Goal: Task Accomplishment & Management: Complete application form

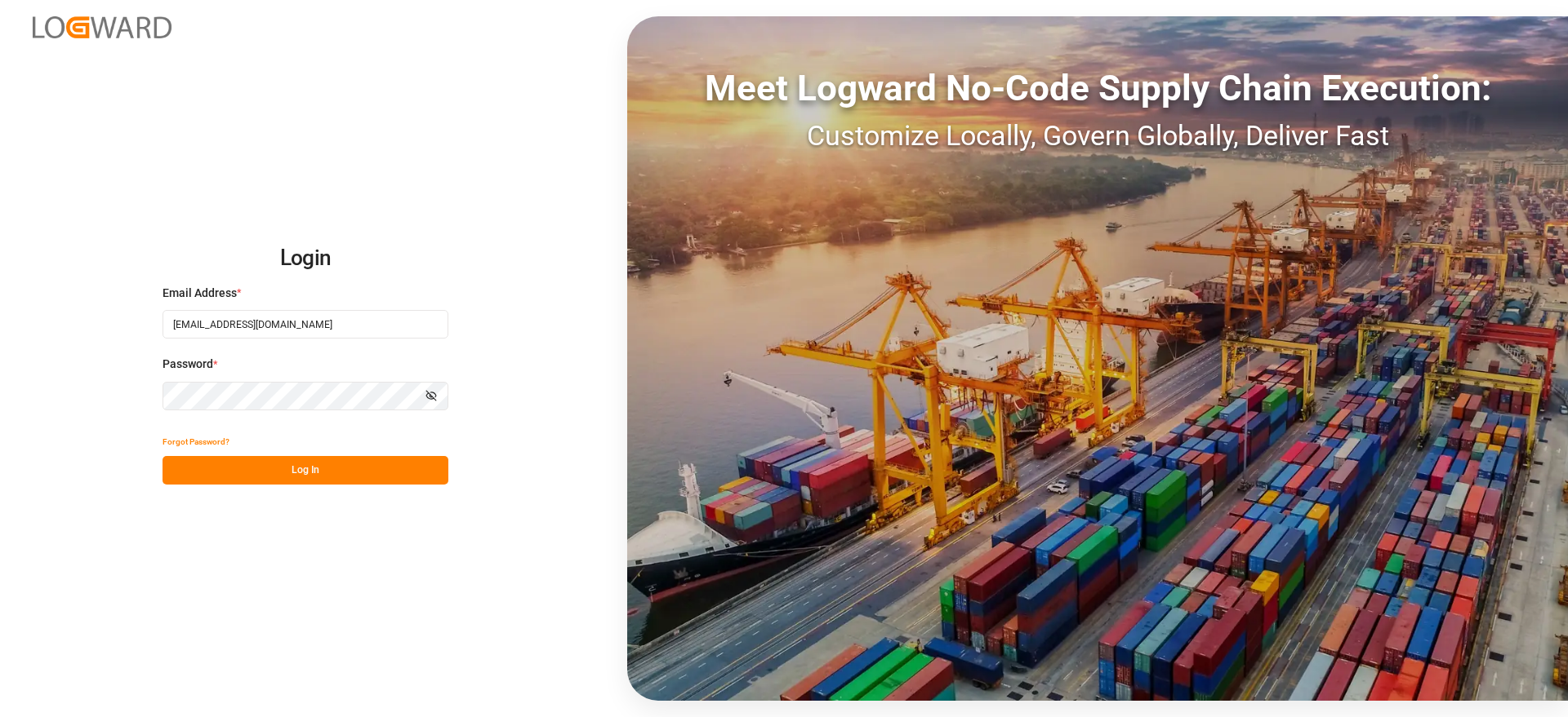
click at [353, 480] on button "Log In" at bounding box center [305, 470] width 286 height 29
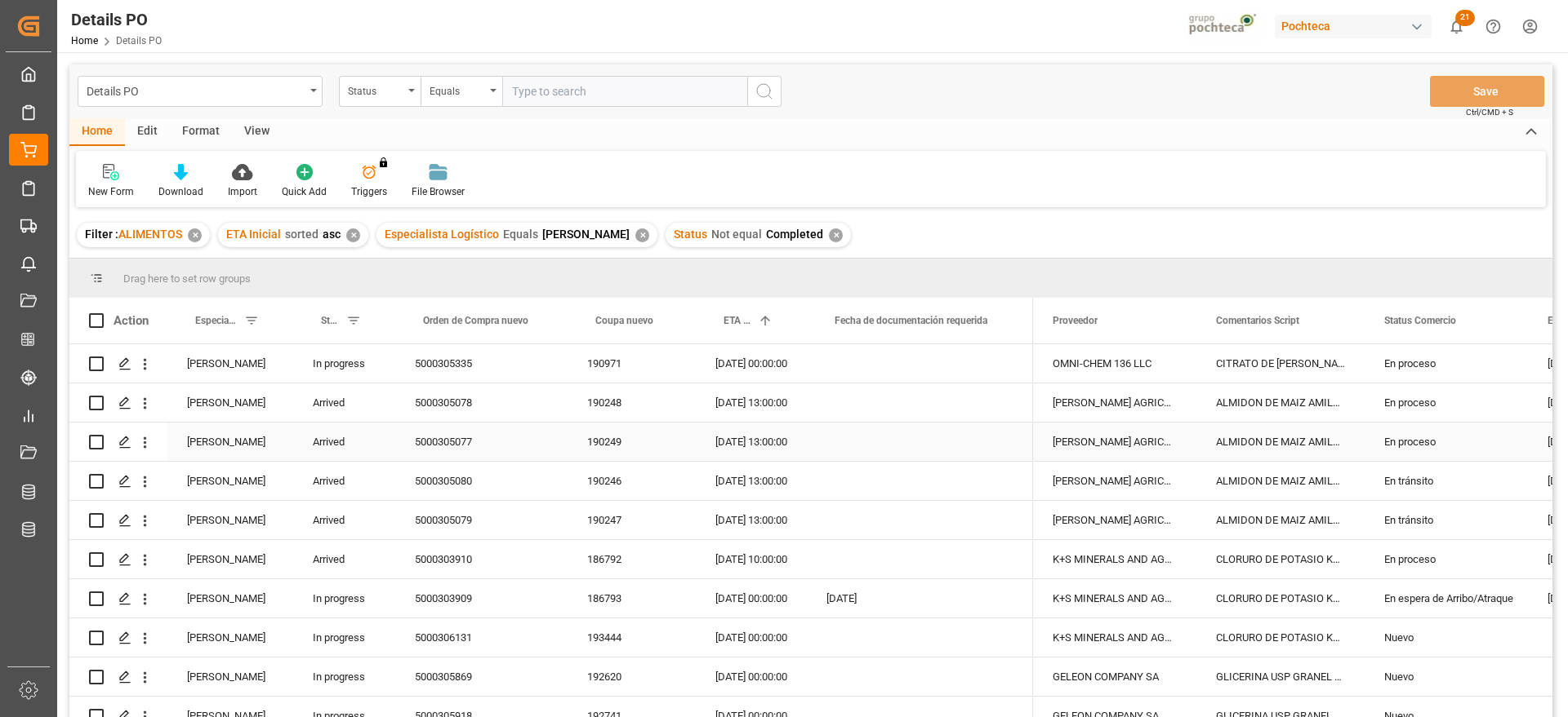
click at [412, 426] on div "5000305077" at bounding box center [481, 441] width 172 height 38
drag, startPoint x: 1064, startPoint y: 304, endPoint x: 1043, endPoint y: 286, distance: 27.7
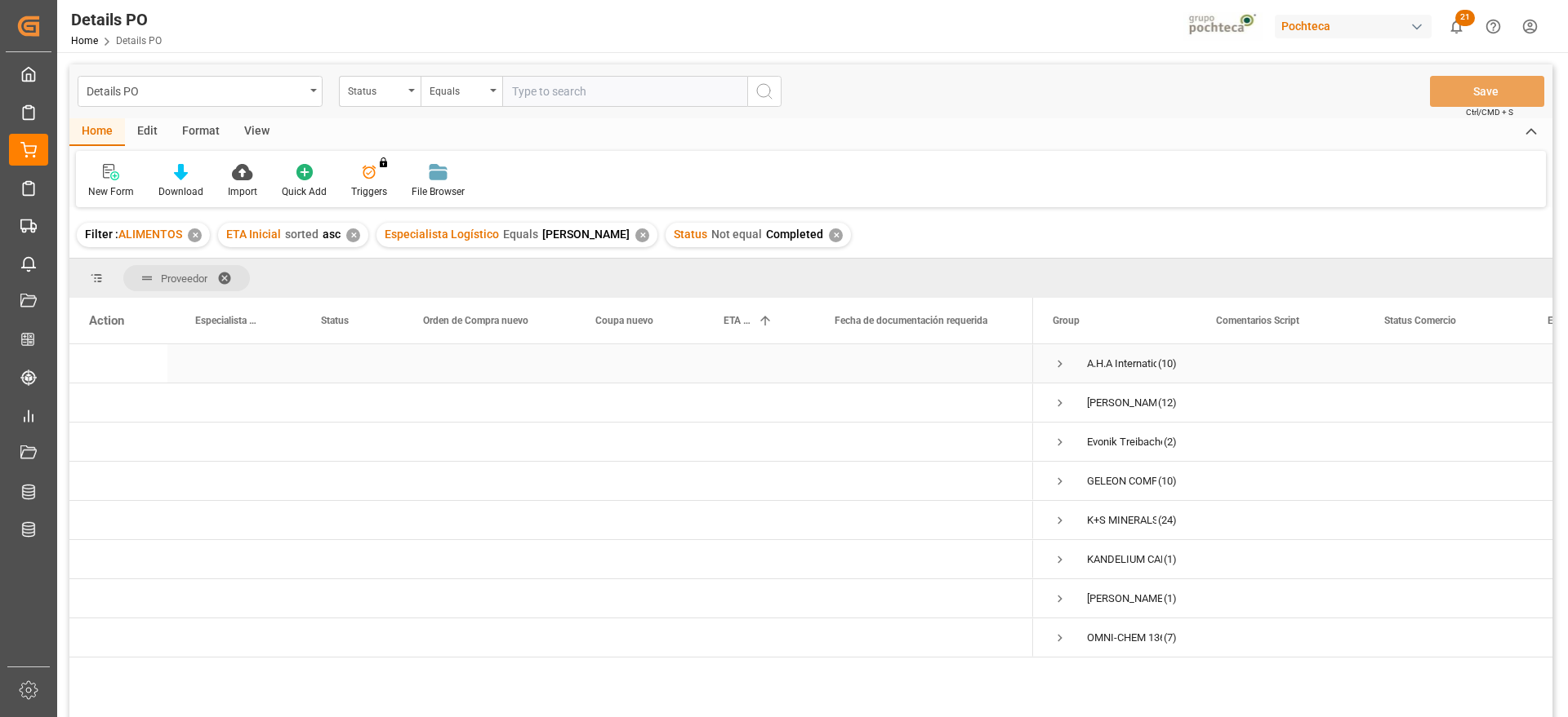
click at [1057, 360] on span "Press SPACE to select this row." at bounding box center [1060, 364] width 15 height 15
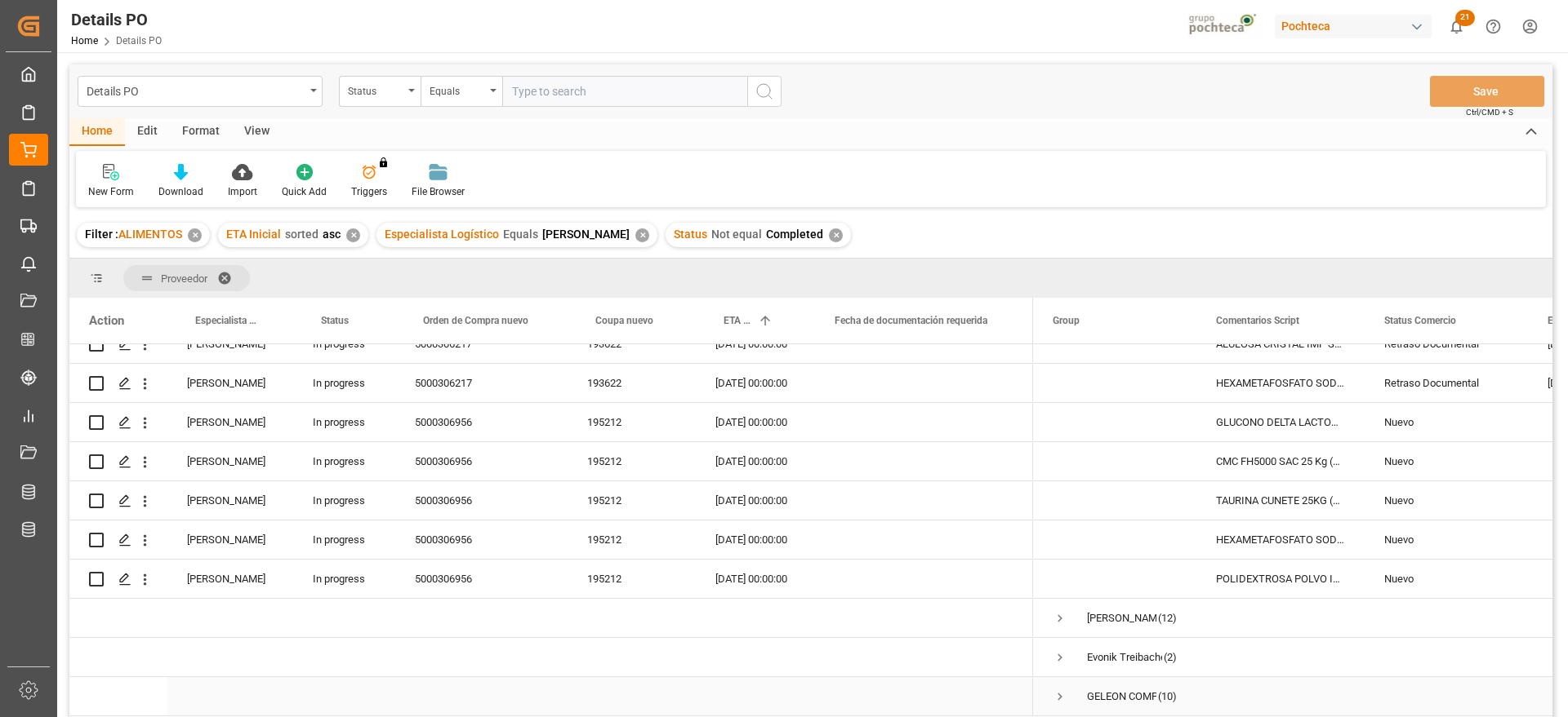
scroll to position [129, 0]
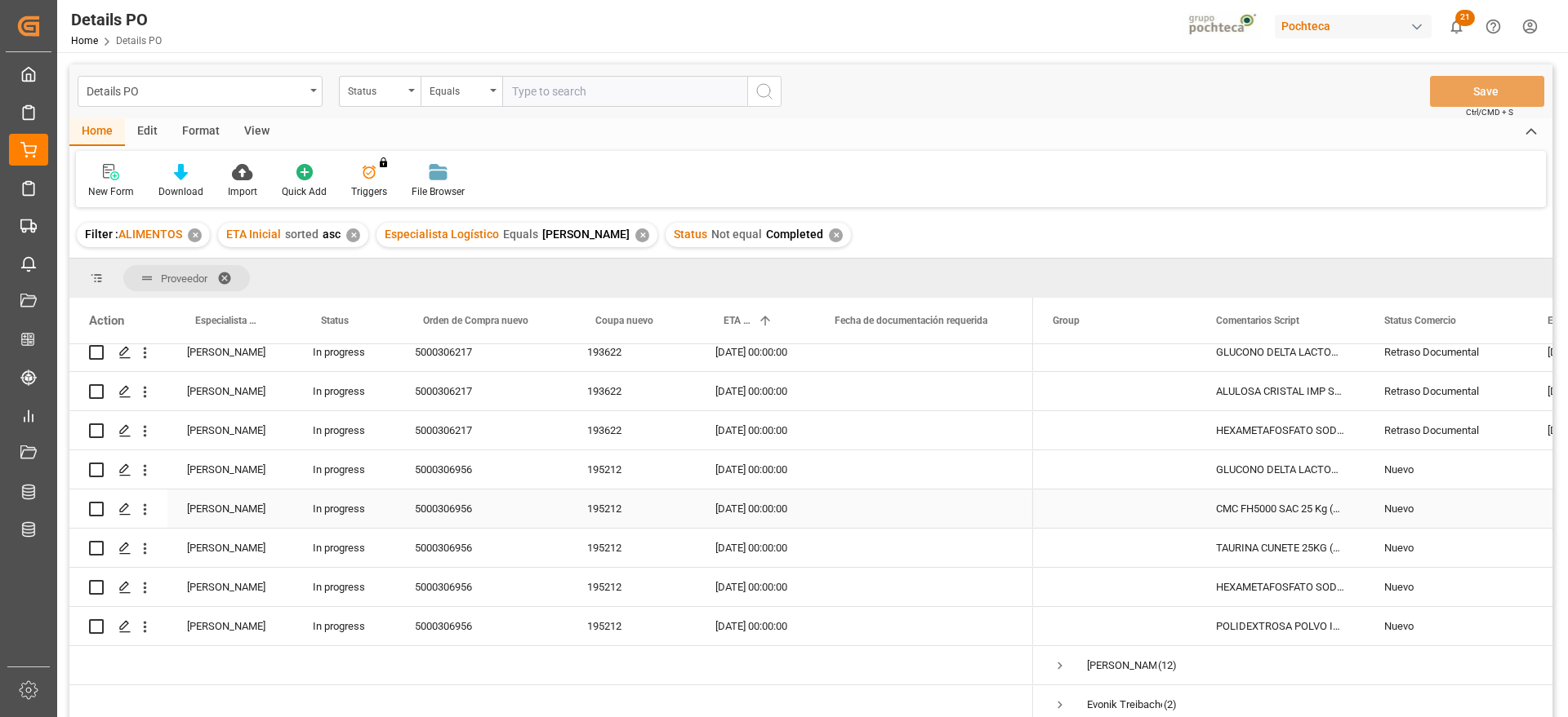
click at [1421, 480] on div "Nuevo" at bounding box center [1445, 470] width 124 height 37
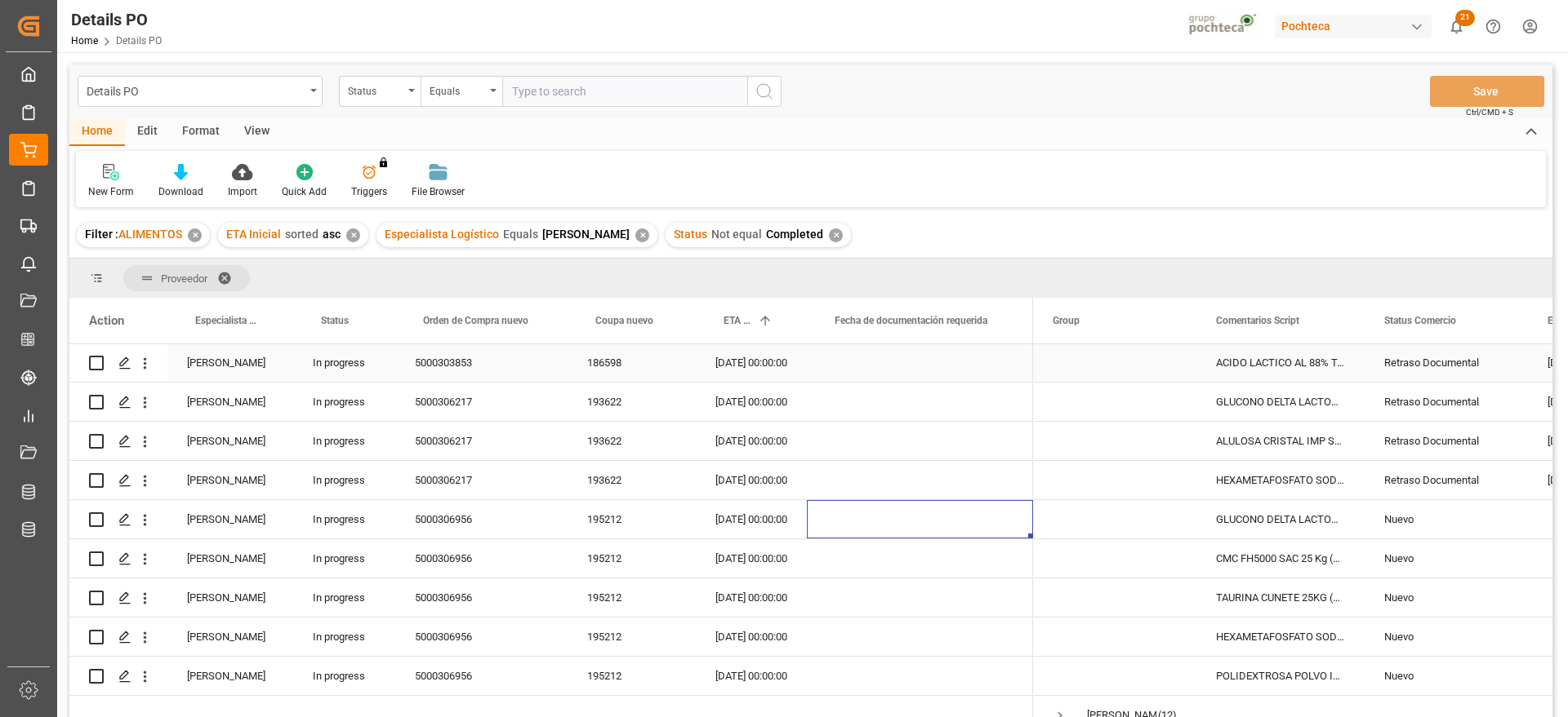
scroll to position [0, 0]
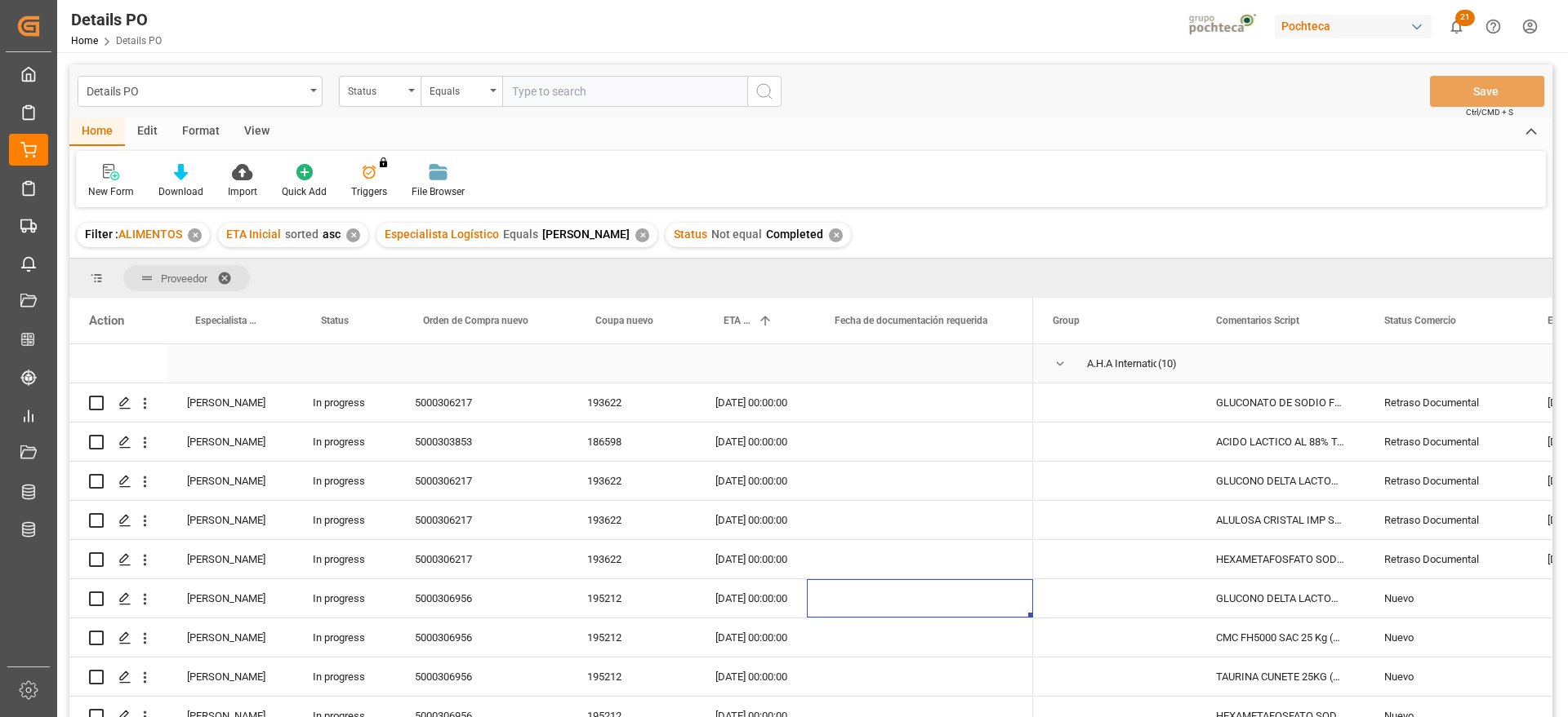
click at [1059, 360] on span "Press SPACE to select this row." at bounding box center [1060, 364] width 15 height 15
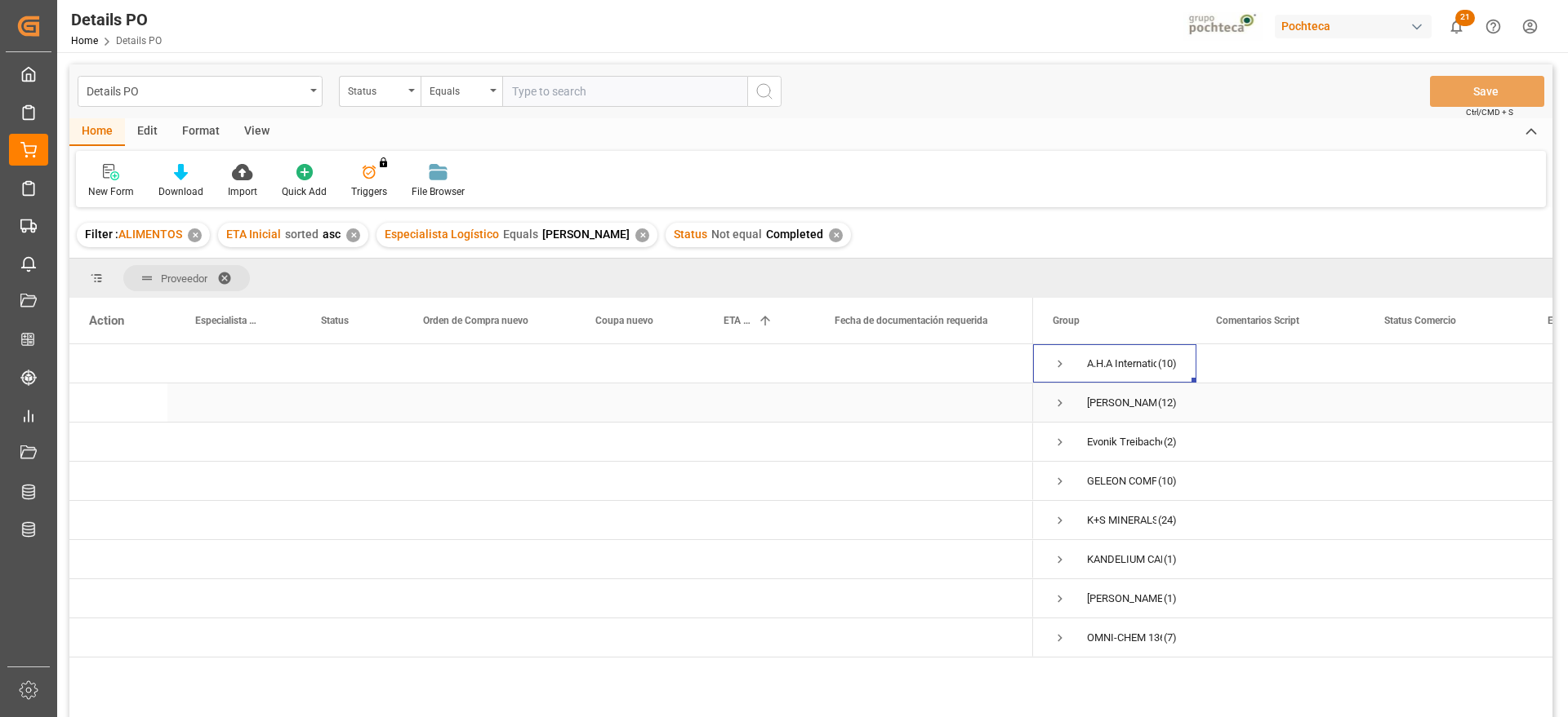
click at [1057, 400] on span "Press SPACE to select this row." at bounding box center [1060, 403] width 15 height 15
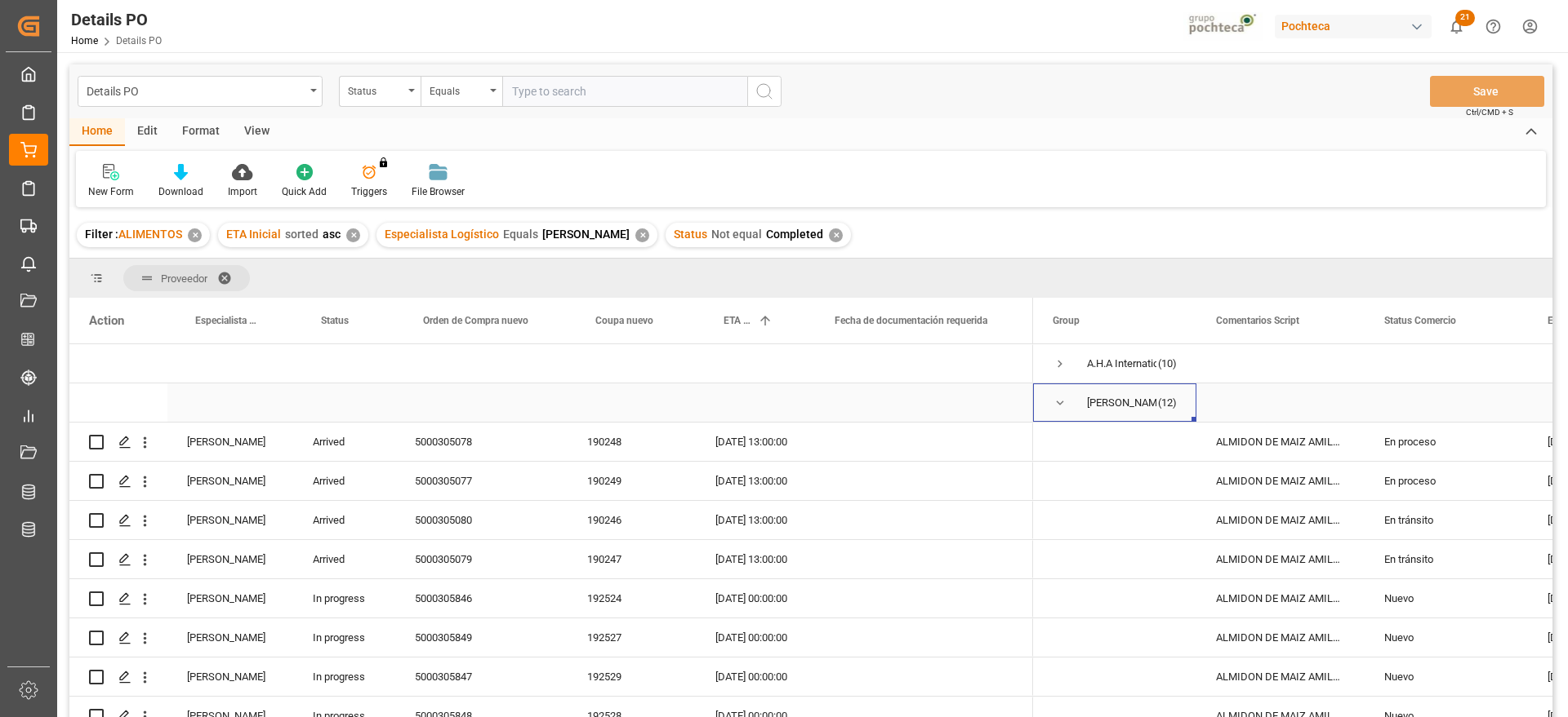
click at [1055, 406] on span "Press SPACE to select this row." at bounding box center [1060, 403] width 15 height 15
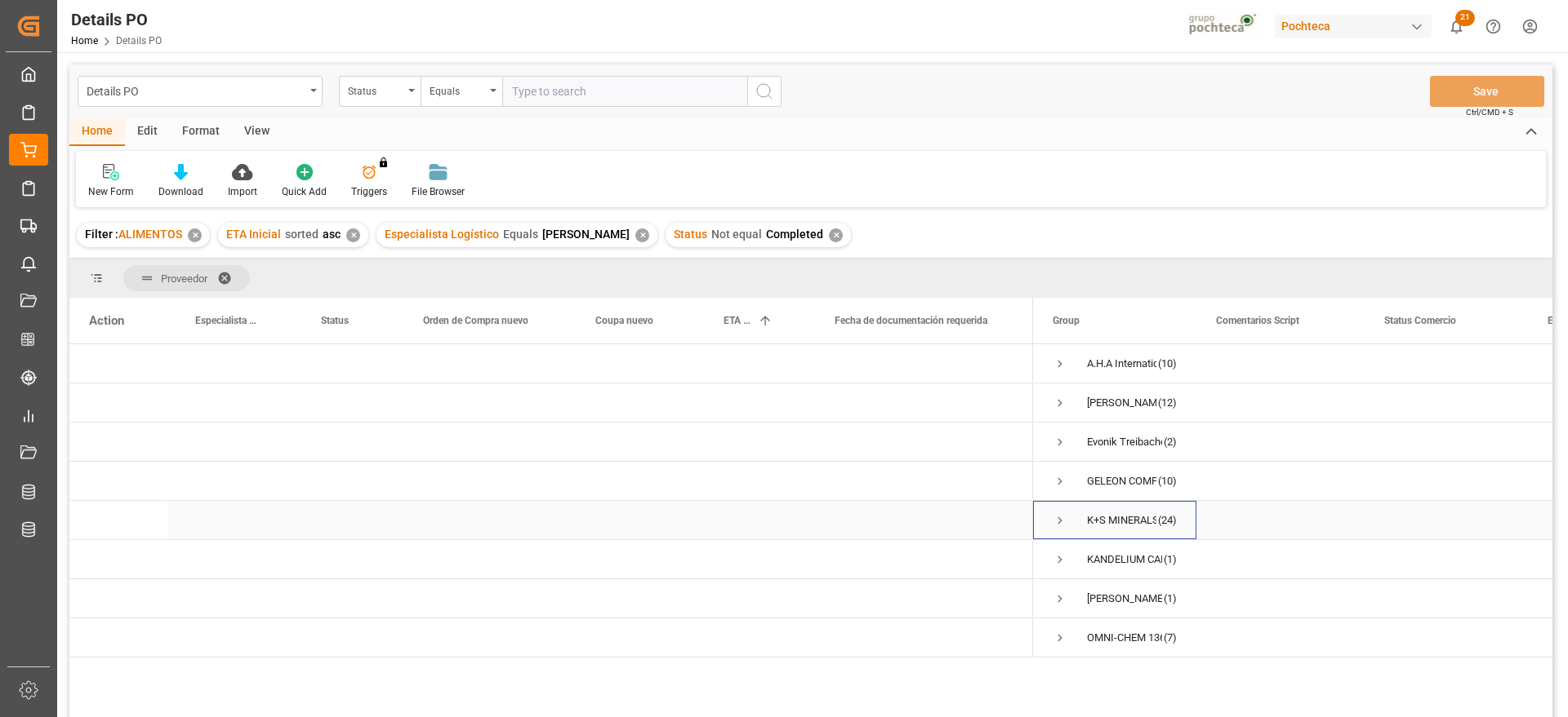
click at [1057, 516] on span "Press SPACE to select this row." at bounding box center [1060, 521] width 15 height 15
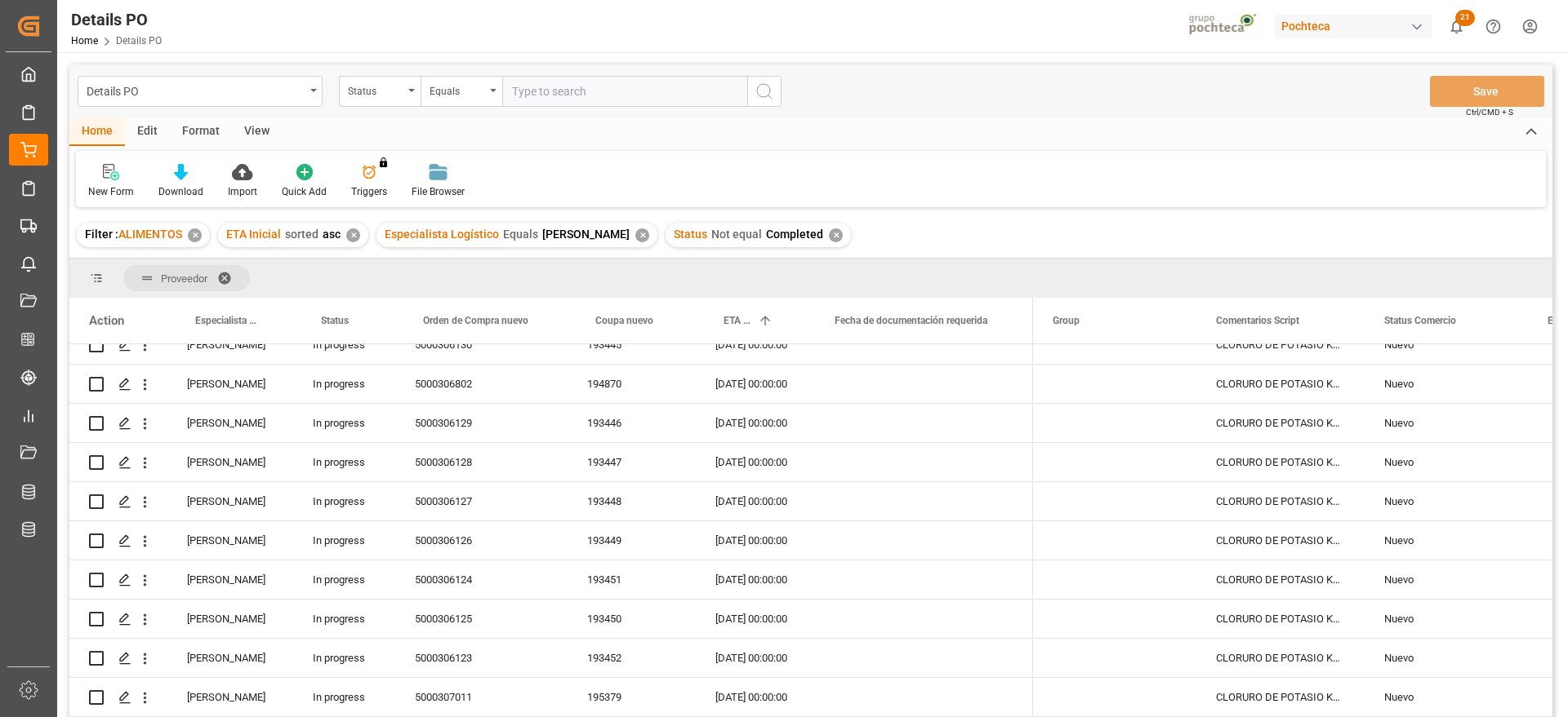
scroll to position [408, 0]
click at [1390, 567] on div "Nuevo" at bounding box center [1445, 583] width 124 height 37
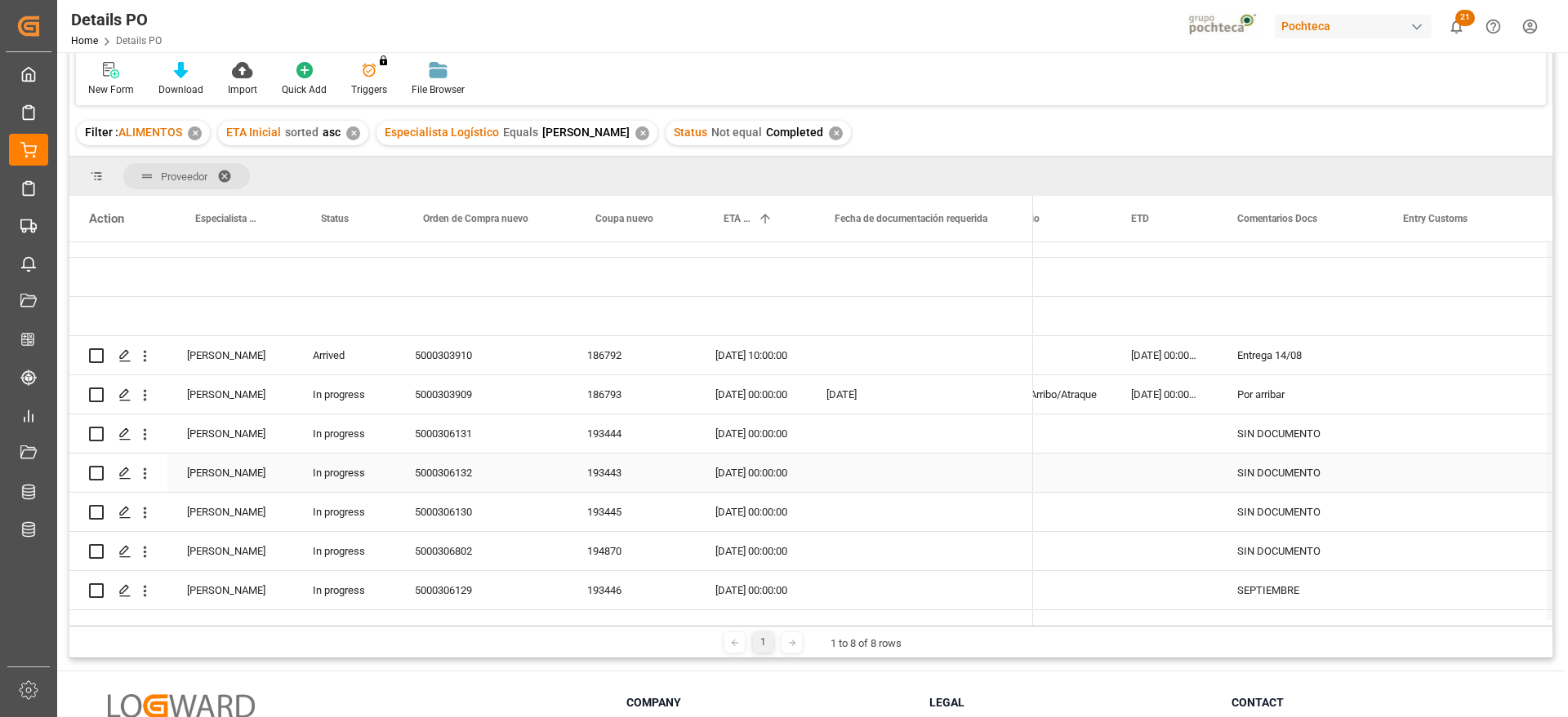
scroll to position [0, 0]
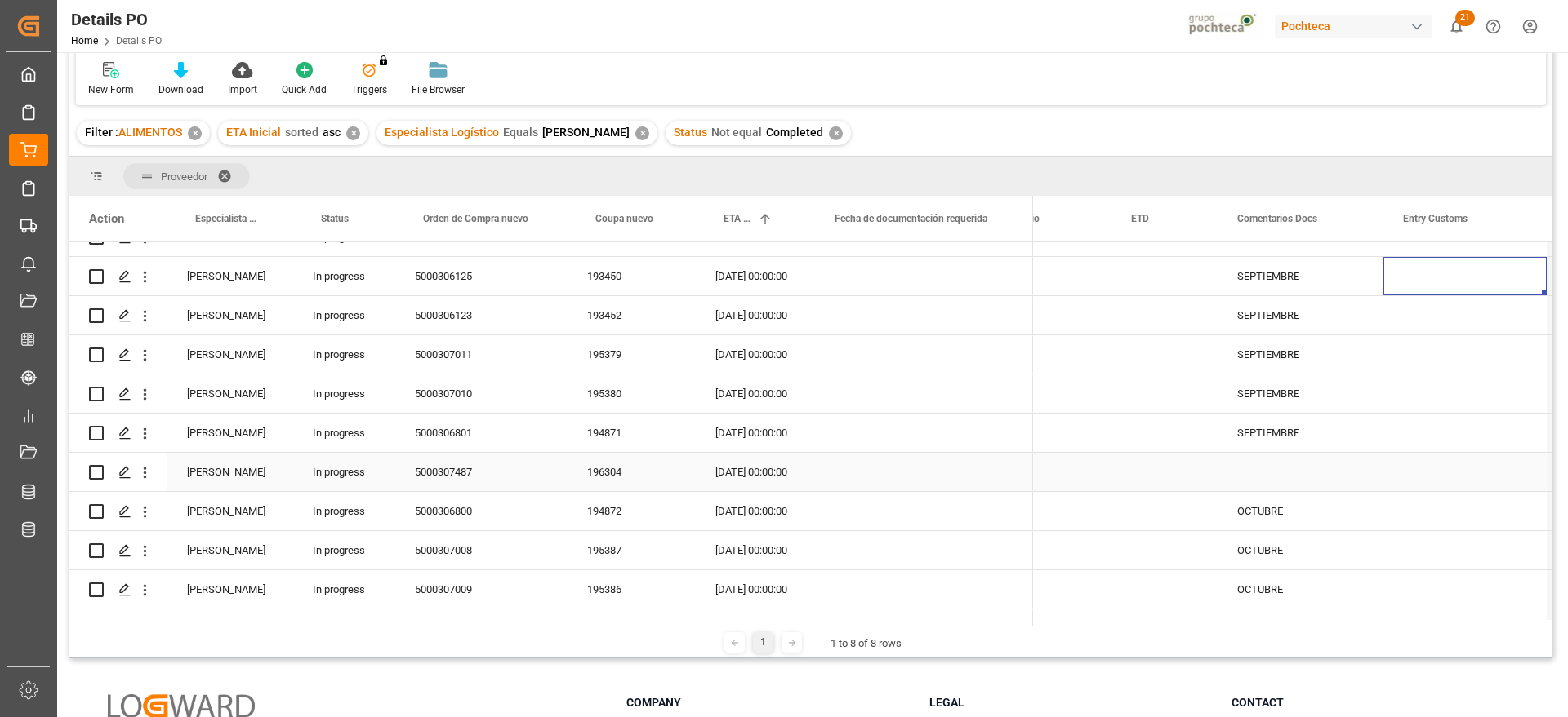
click at [1278, 472] on div "Press SPACE to select this row." at bounding box center [1301, 471] width 166 height 38
click at [1283, 466] on div "Press SPACE to select this row." at bounding box center [1301, 471] width 166 height 38
click at [1287, 509] on div "OCTUBRE" at bounding box center [1301, 510] width 166 height 38
click at [1265, 470] on div "Press SPACE to select this row." at bounding box center [1301, 471] width 166 height 38
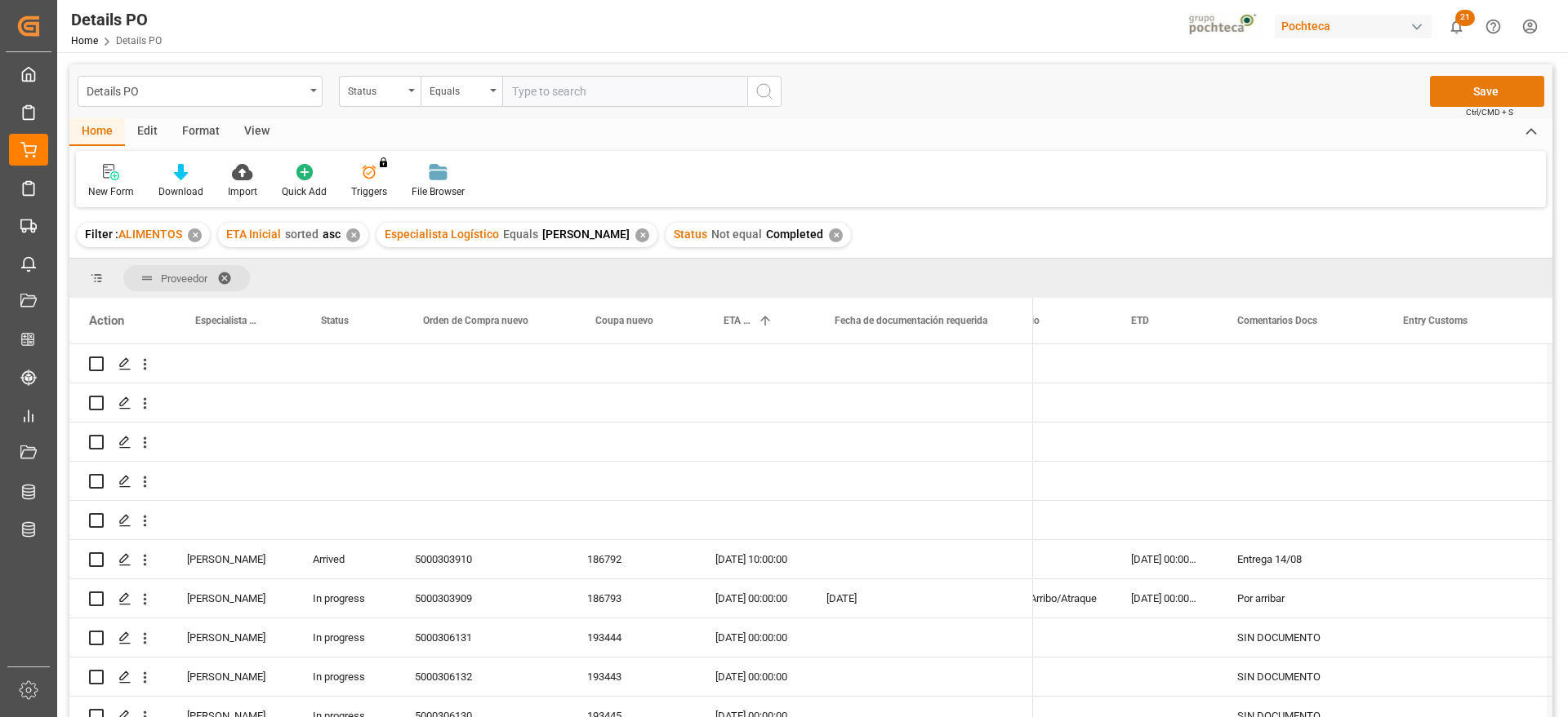
click at [1520, 83] on button "Save" at bounding box center [1487, 91] width 115 height 31
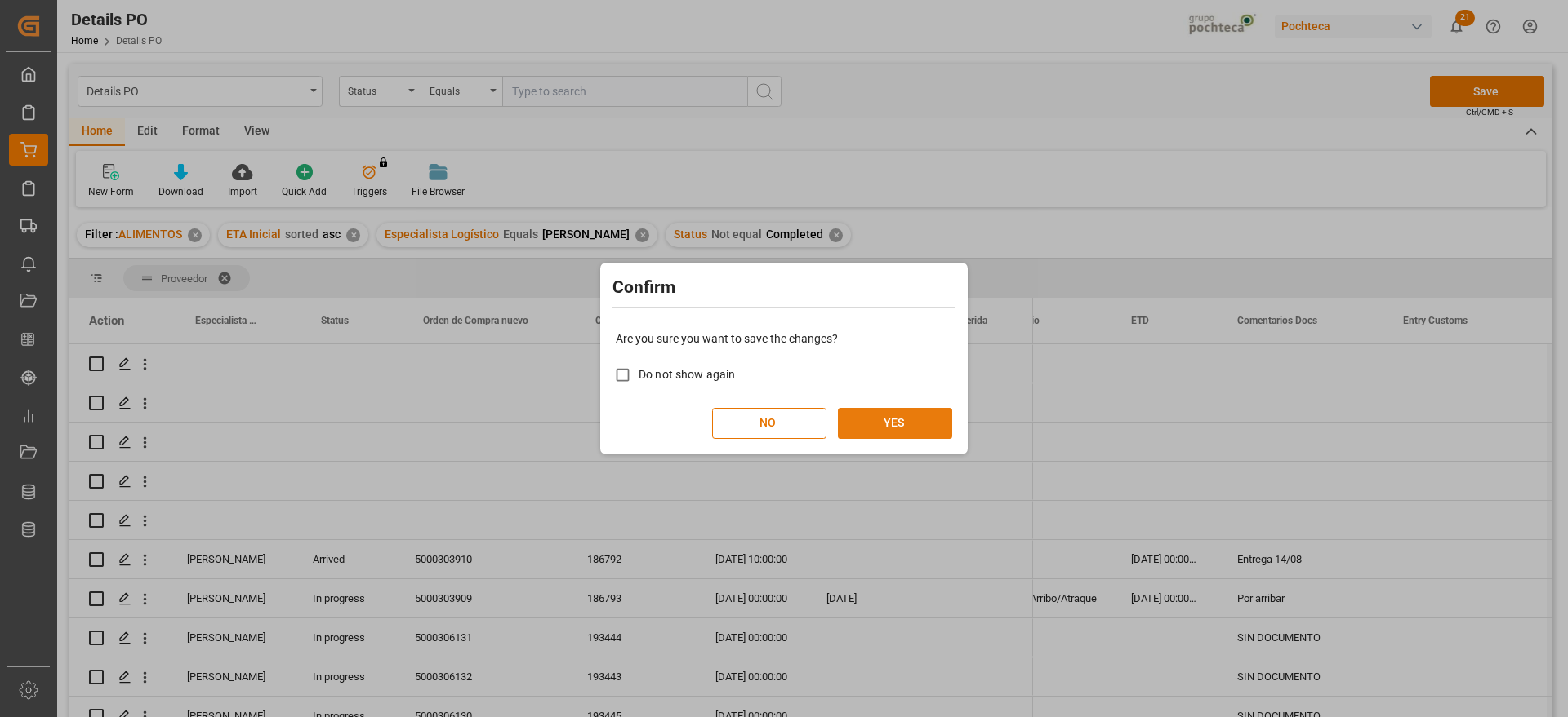
click at [908, 416] on button "YES" at bounding box center [894, 423] width 115 height 31
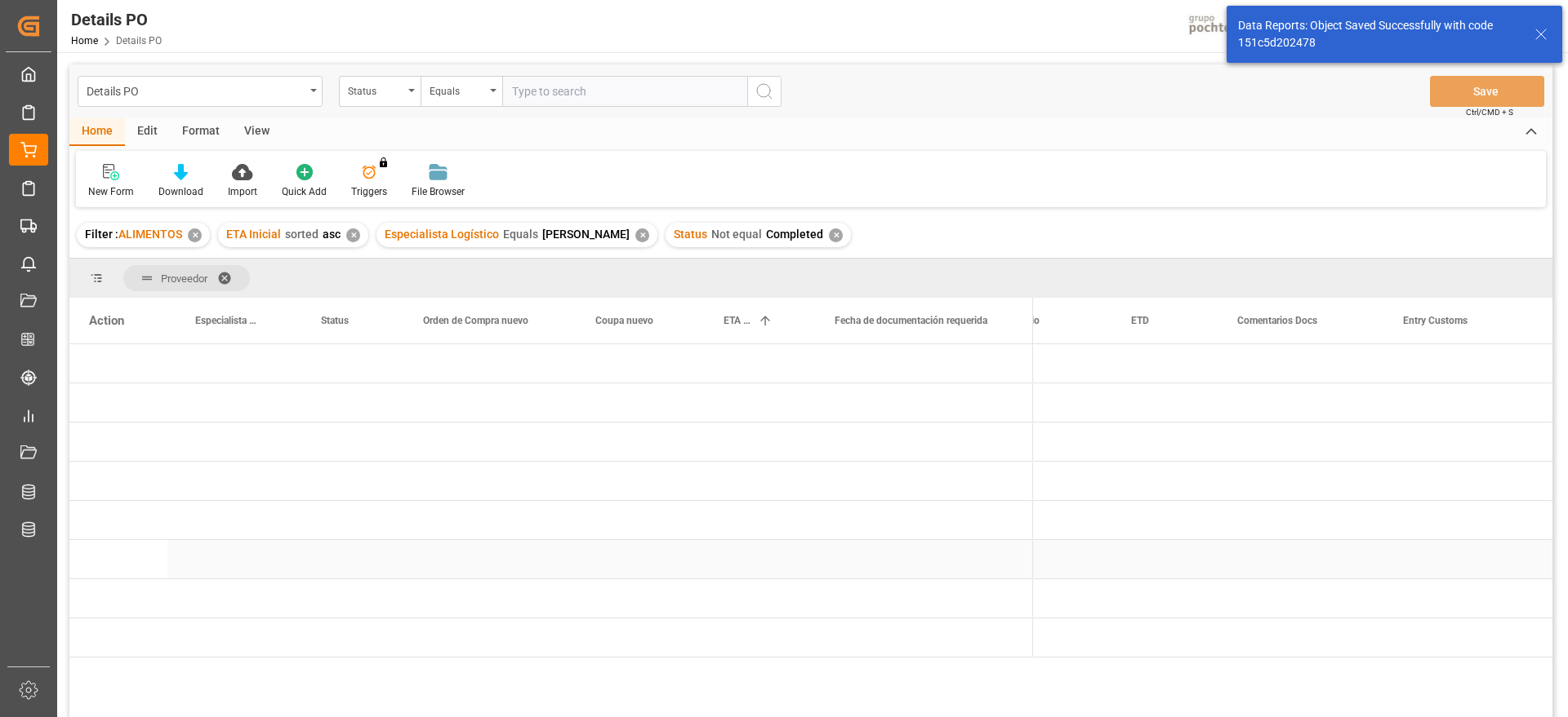
click at [879, 548] on div "Press SPACE to select this row." at bounding box center [920, 559] width 226 height 38
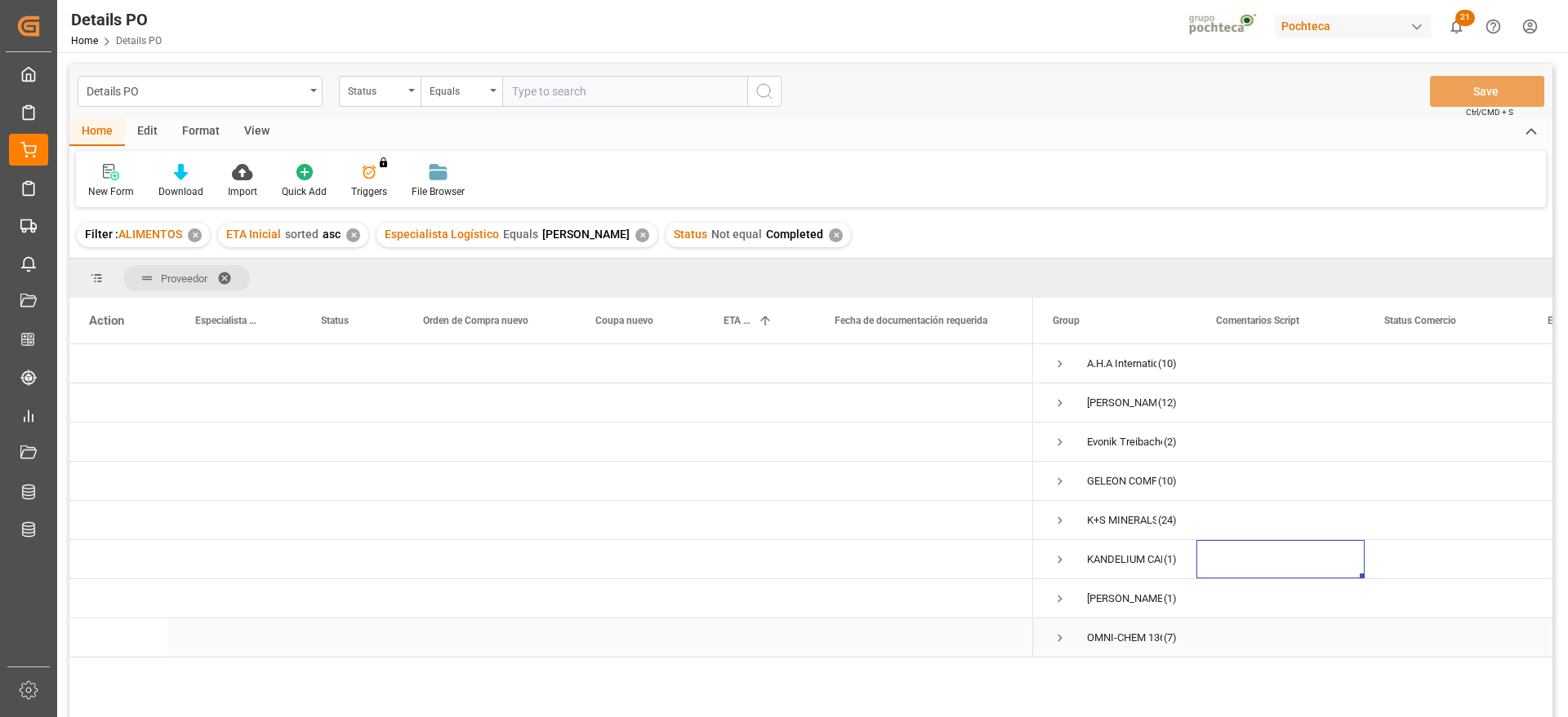
click at [1060, 635] on span "Press SPACE to select this row." at bounding box center [1060, 638] width 15 height 15
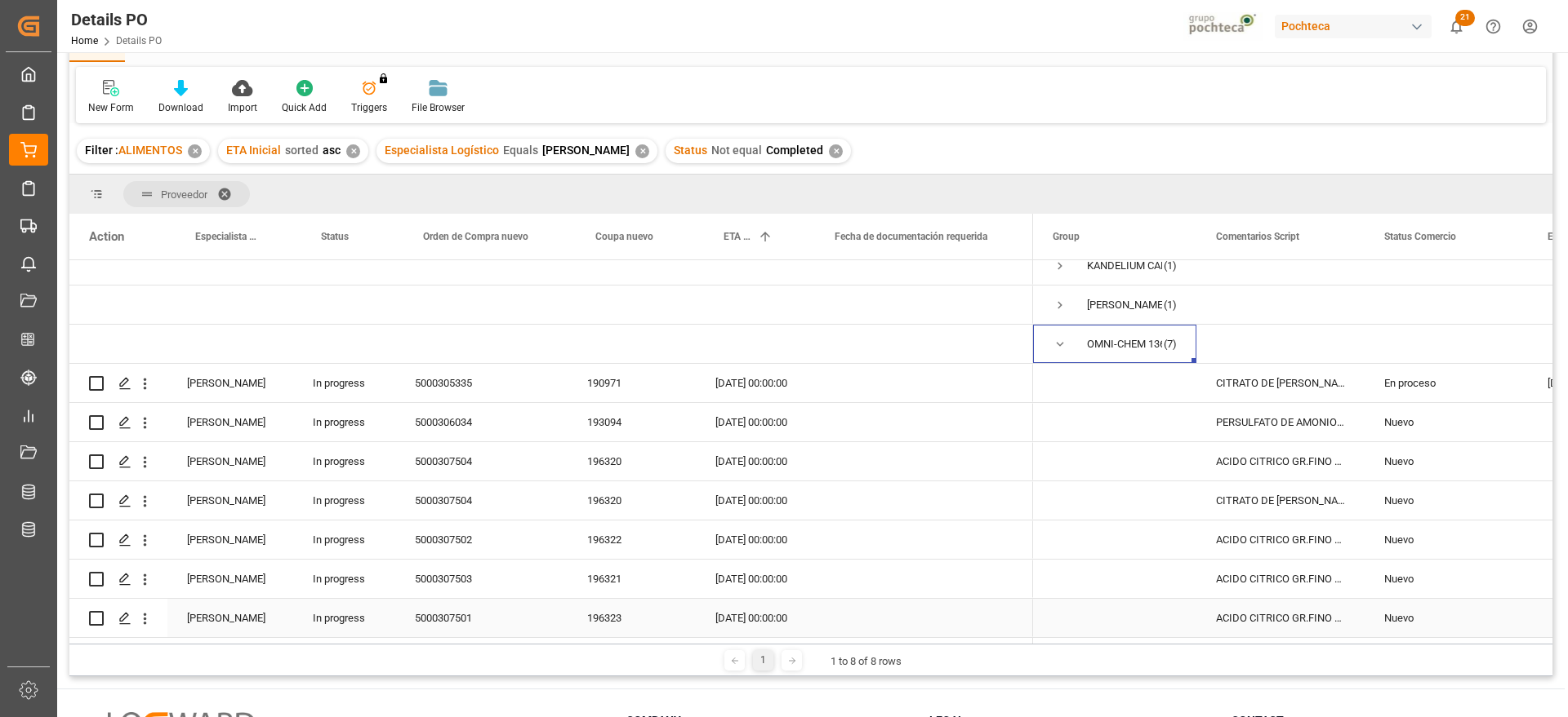
scroll to position [204, 0]
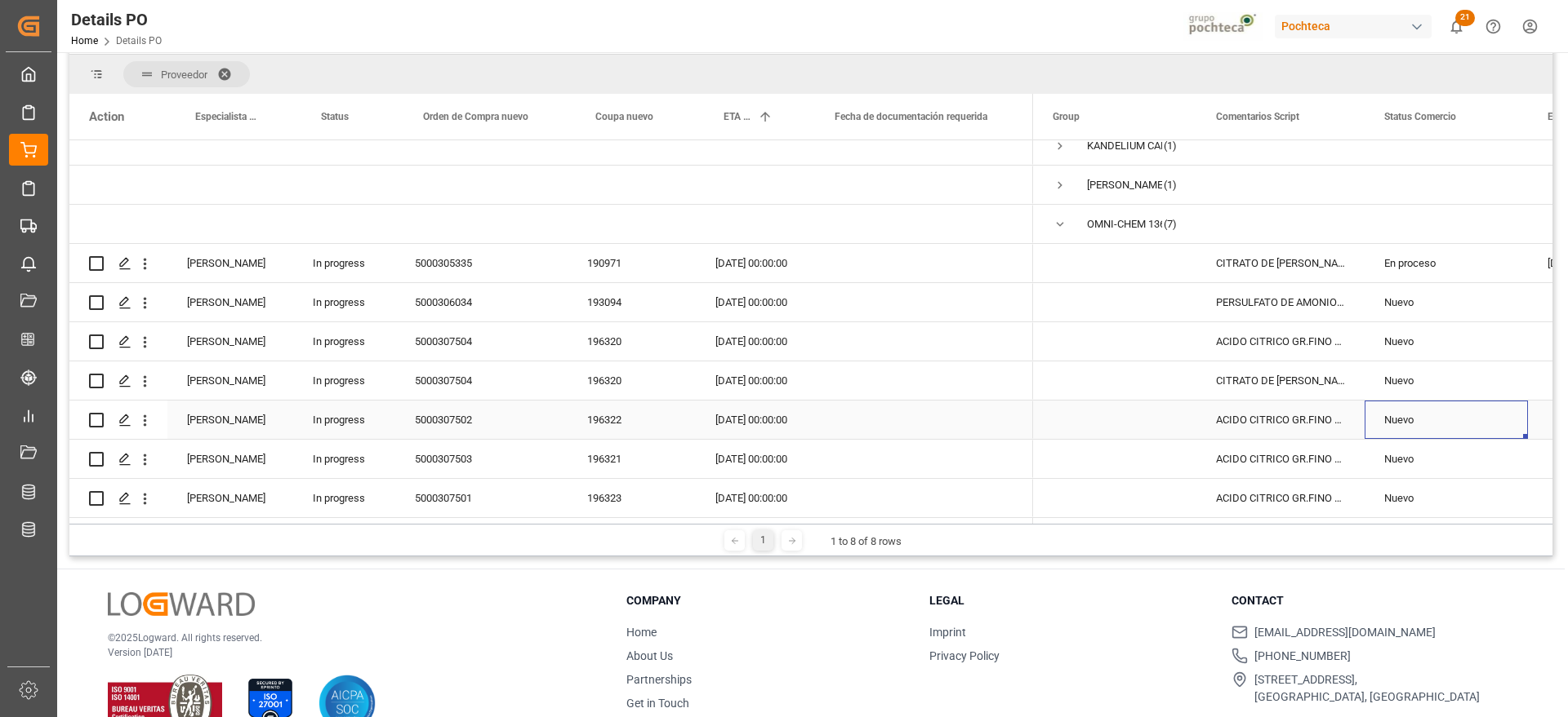
click at [1385, 401] on div "Nuevo" at bounding box center [1445, 420] width 124 height 37
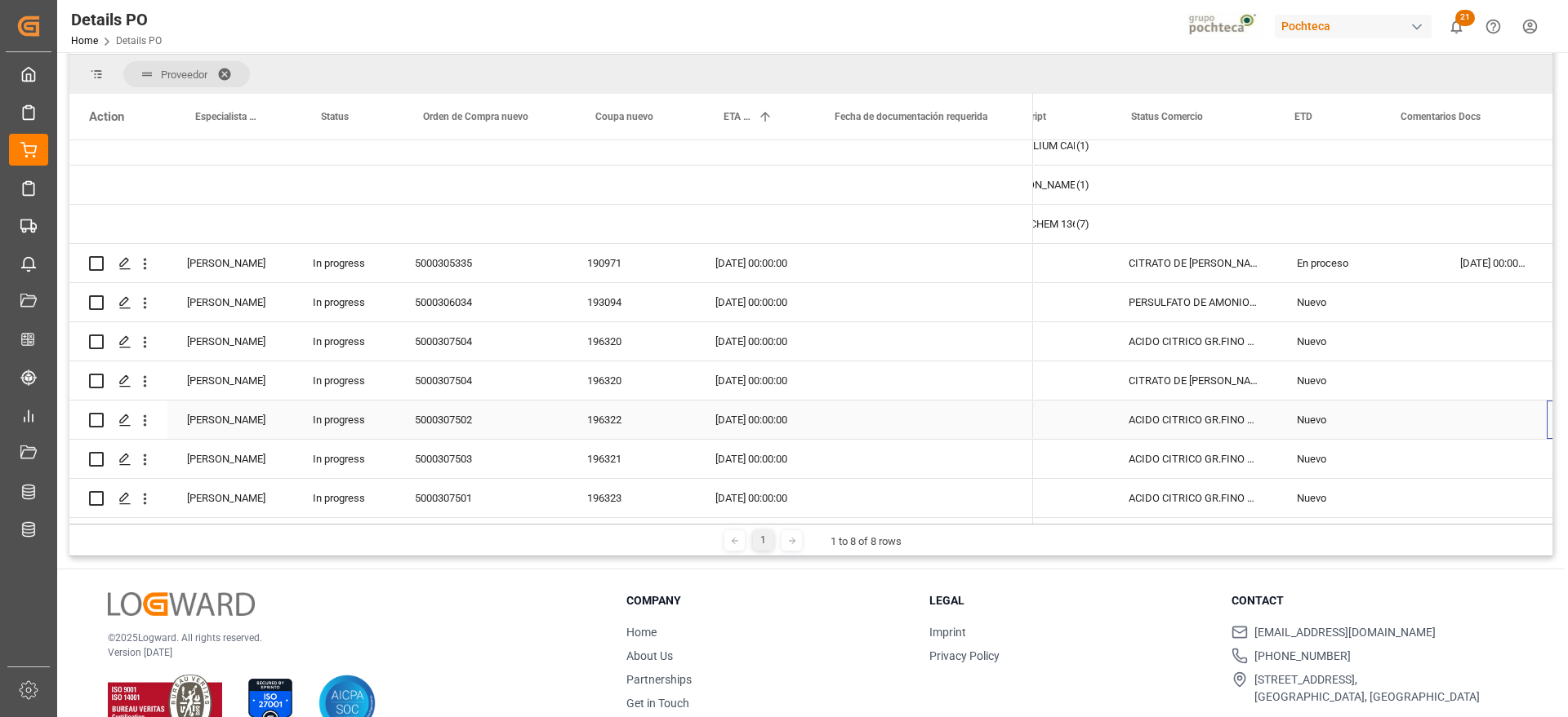
scroll to position [0, 253]
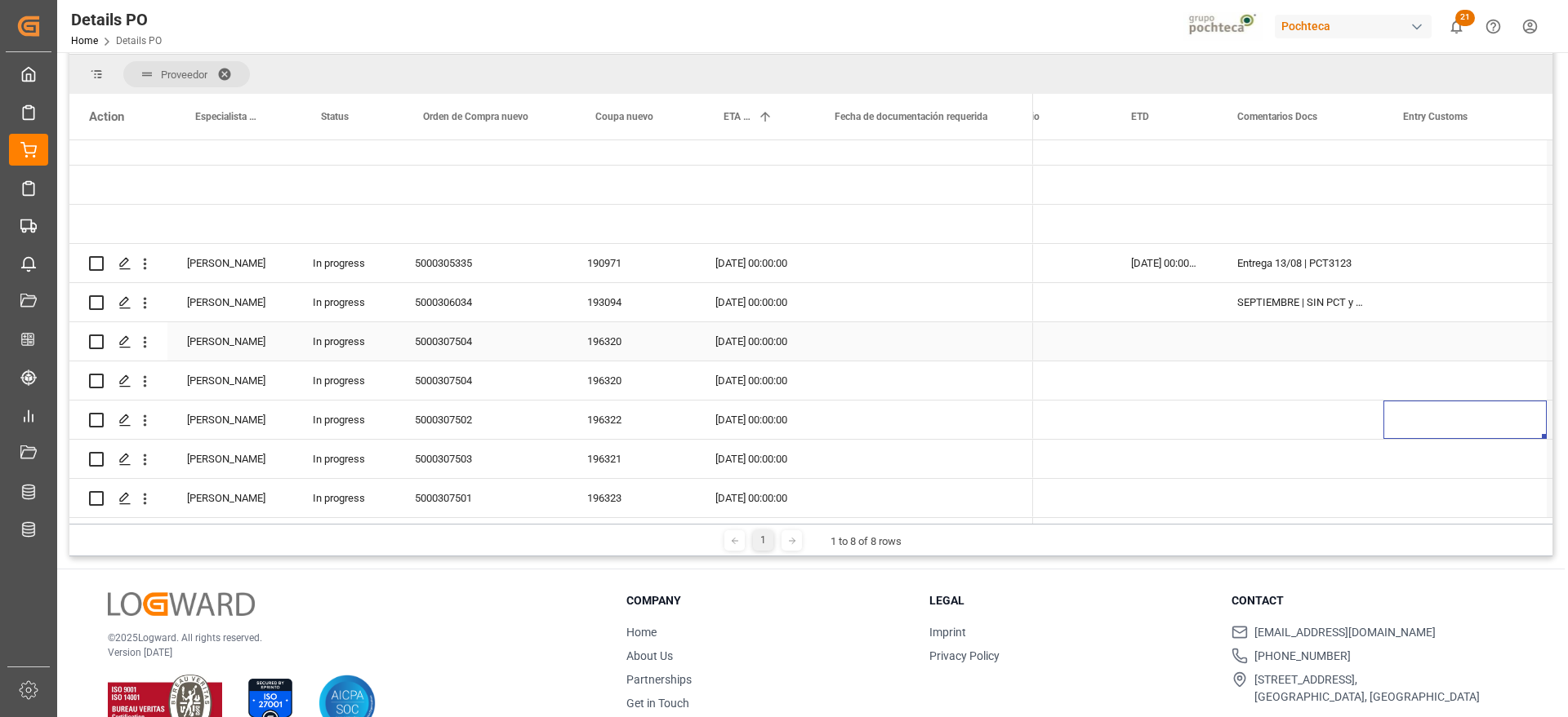
click at [1281, 328] on div "Press SPACE to select this row." at bounding box center [1301, 341] width 166 height 38
click at [1281, 328] on div "Press SPACE to select this row." at bounding box center [1301, 350] width 166 height 57
click at [1277, 335] on input "Press SPACE to select this row." at bounding box center [1301, 350] width 140 height 31
type input "OCTUBRE"
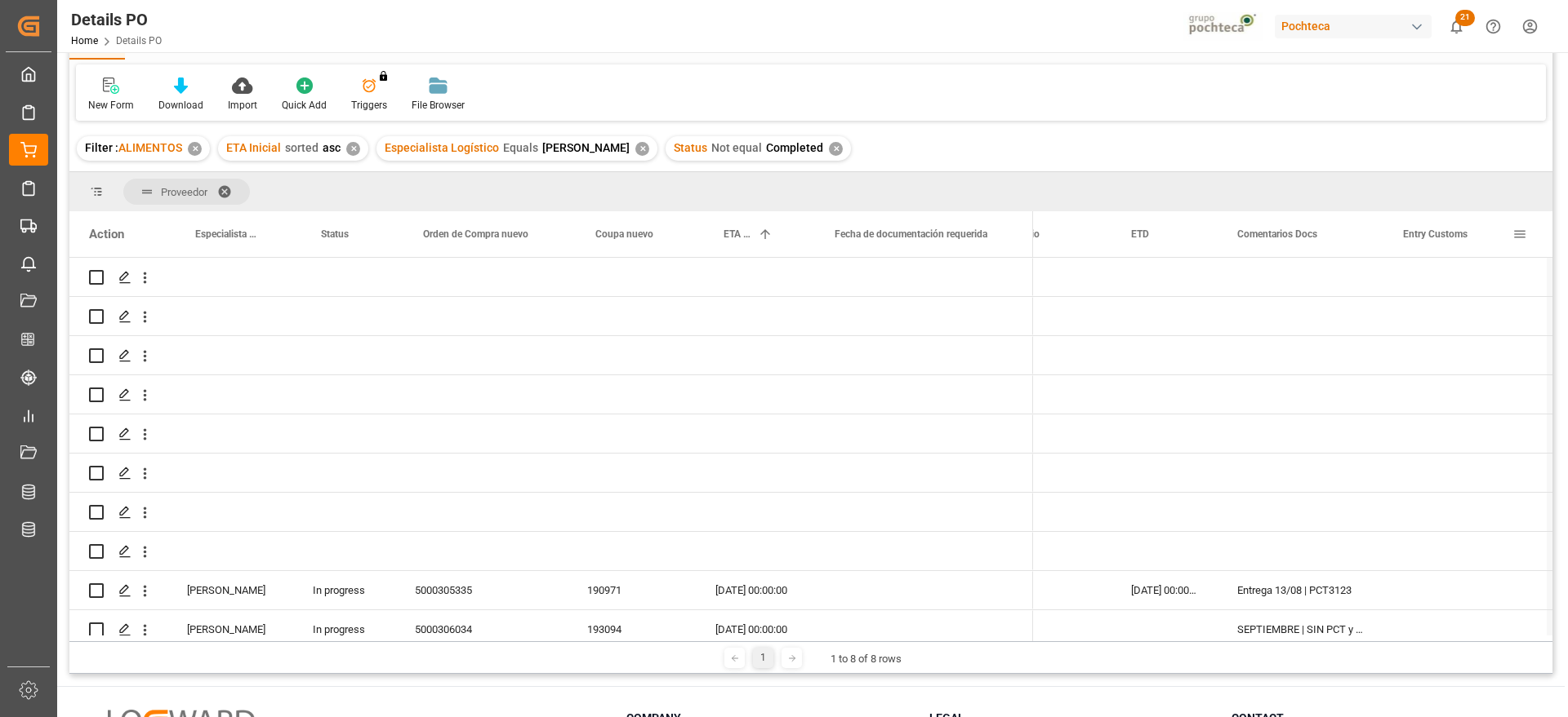
scroll to position [0, 0]
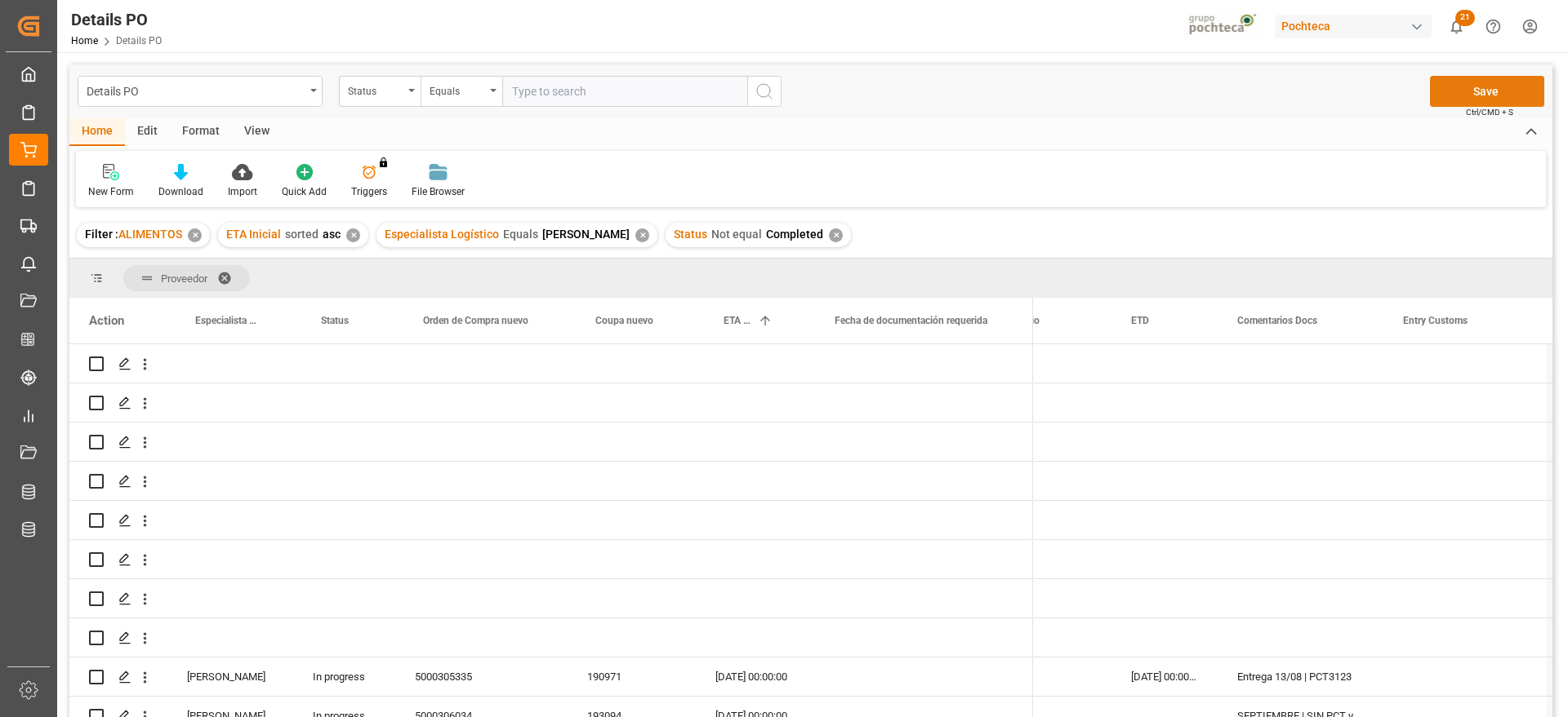
click at [1479, 90] on button "Save" at bounding box center [1487, 91] width 115 height 31
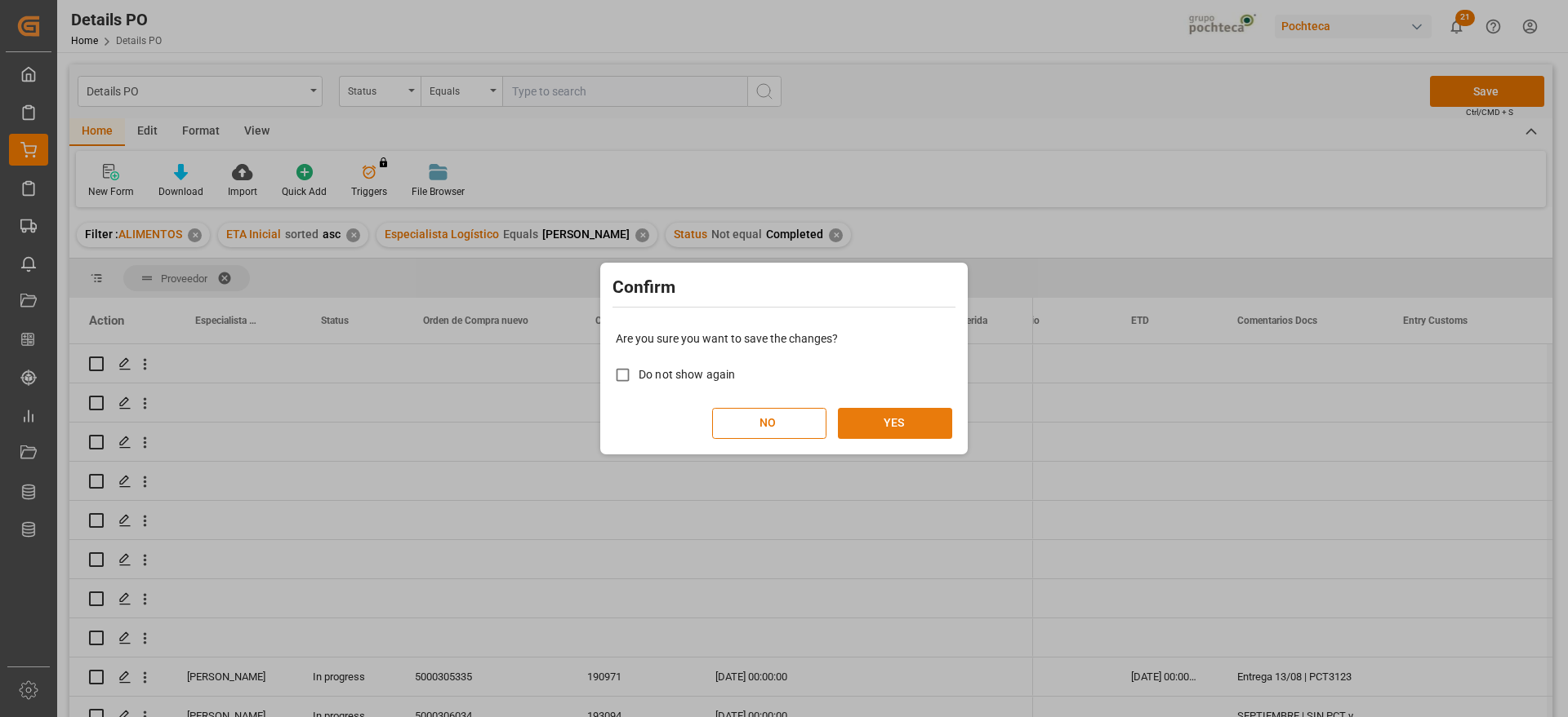
click at [901, 432] on button "YES" at bounding box center [894, 423] width 115 height 31
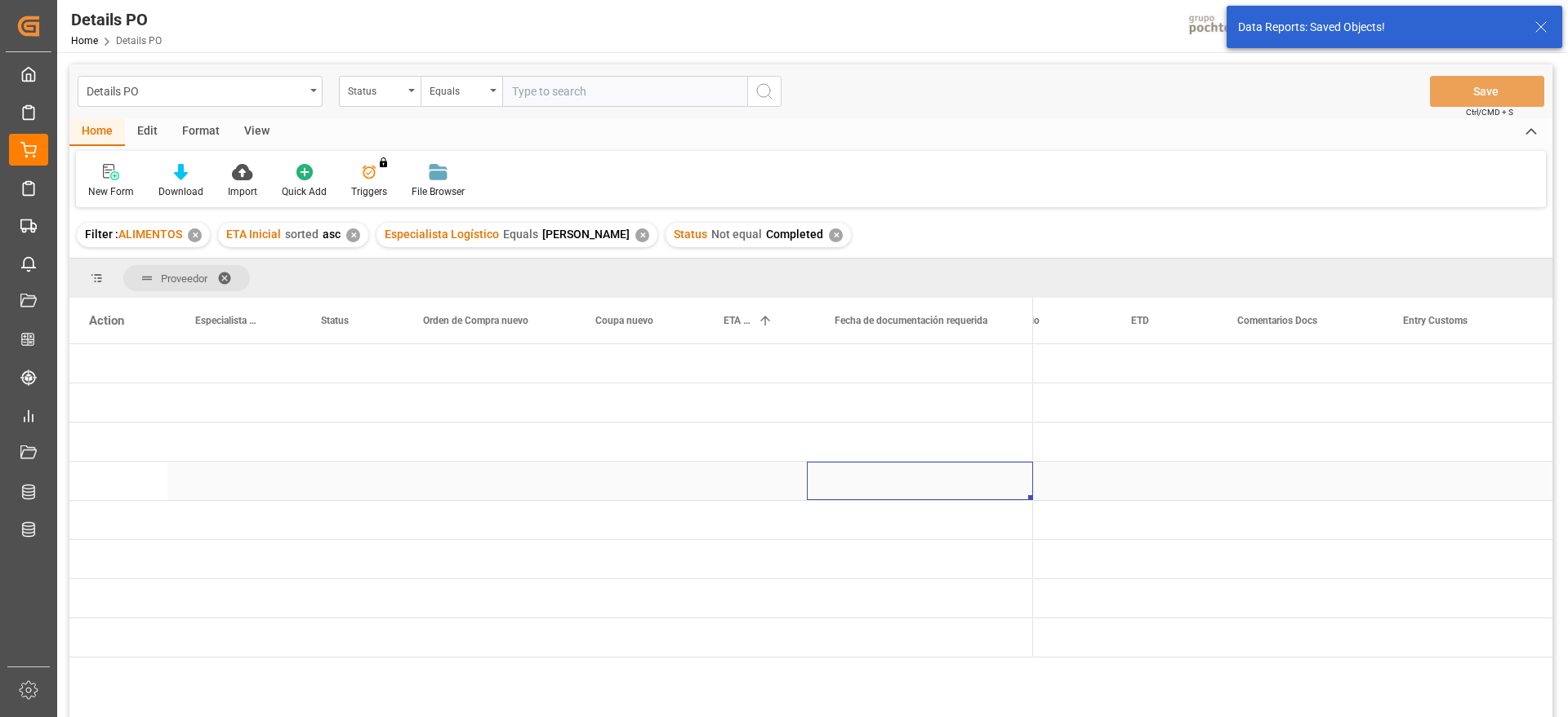
click at [919, 473] on div "Press SPACE to select this row." at bounding box center [920, 480] width 226 height 38
